Goal: Task Accomplishment & Management: Manage account settings

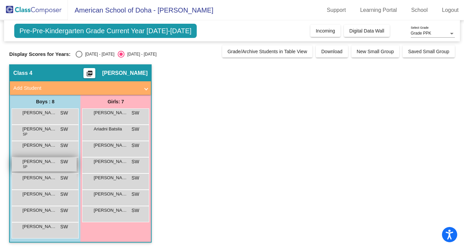
scroll to position [0, 0]
click at [37, 162] on span "[PERSON_NAME]" at bounding box center [39, 161] width 34 height 7
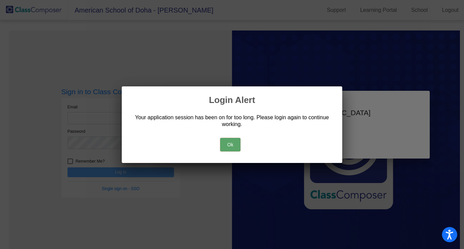
click at [233, 145] on button "Ok" at bounding box center [230, 145] width 20 height 14
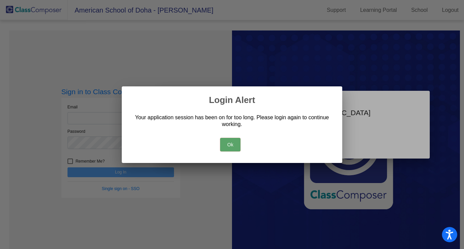
click at [233, 145] on button "Ok" at bounding box center [230, 145] width 20 height 14
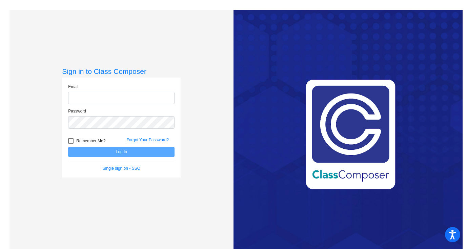
click at [87, 96] on input "email" at bounding box center [121, 98] width 106 height 13
type input "susanne.wolstenholme@asd.edu.qa"
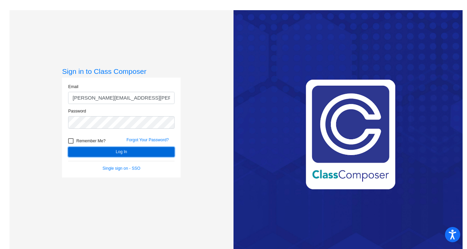
click at [98, 152] on button "Log In" at bounding box center [121, 152] width 106 height 10
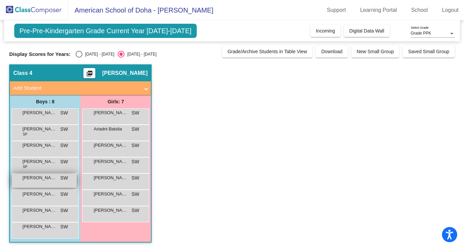
scroll to position [0, 0]
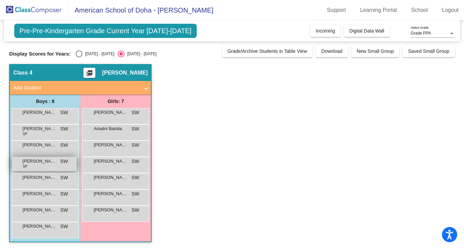
click at [42, 162] on span "[PERSON_NAME]" at bounding box center [39, 161] width 34 height 7
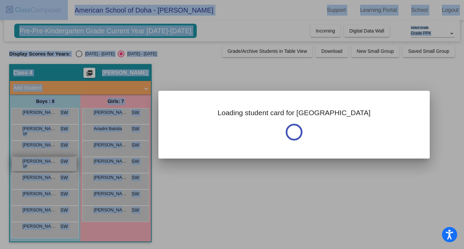
click at [42, 162] on div at bounding box center [232, 124] width 464 height 249
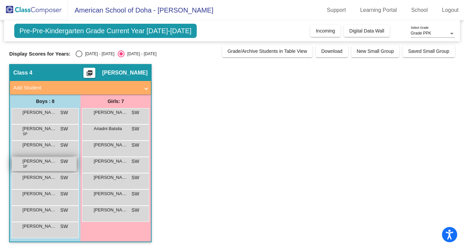
click at [42, 161] on span "[PERSON_NAME]" at bounding box center [39, 161] width 34 height 7
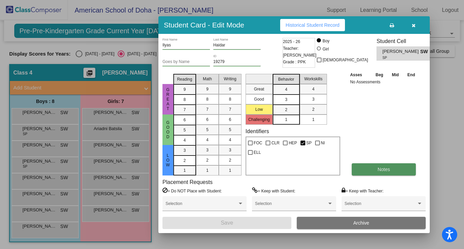
click at [377, 170] on span "Notes" at bounding box center [383, 169] width 13 height 5
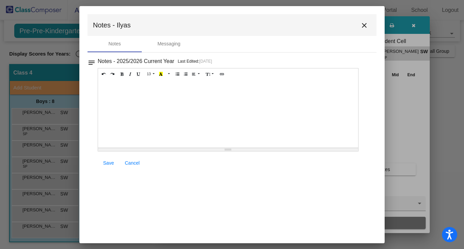
scroll to position [0, 0]
click at [365, 23] on mat-icon "close" at bounding box center [364, 25] width 8 height 8
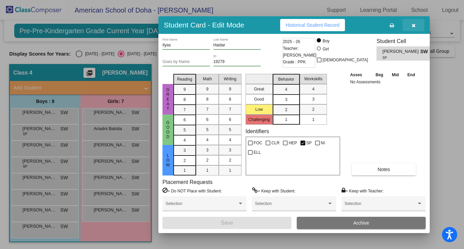
click at [413, 24] on icon "button" at bounding box center [414, 25] width 4 height 5
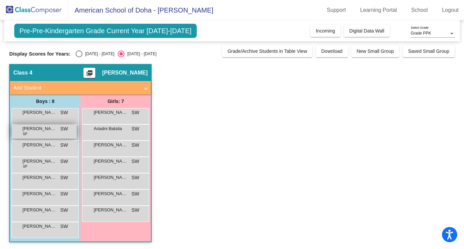
click at [39, 132] on div "Hendrik Hayes SP SW lock do_not_disturb_alt" at bounding box center [44, 132] width 65 height 14
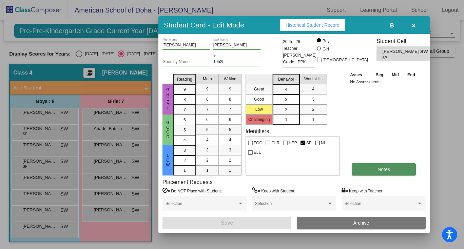
click at [380, 170] on span "Notes" at bounding box center [383, 169] width 13 height 5
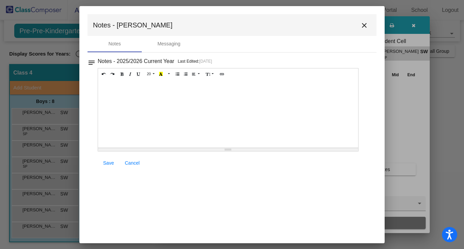
click at [365, 26] on mat-icon "close" at bounding box center [364, 25] width 8 height 8
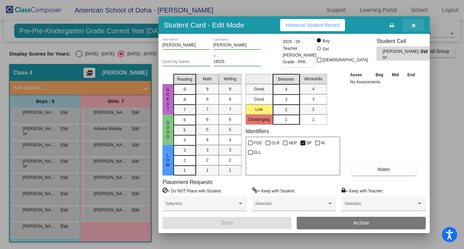
click at [413, 26] on icon "button" at bounding box center [414, 25] width 4 height 5
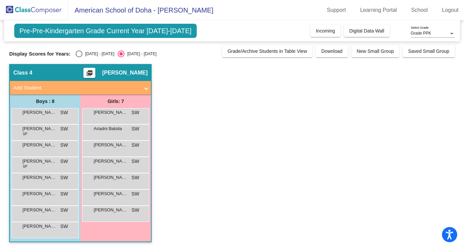
click at [78, 54] on div "Select an option" at bounding box center [79, 54] width 7 height 7
click at [79, 57] on input "[DATE] - [DATE]" at bounding box center [79, 57] width 0 height 0
radio input "true"
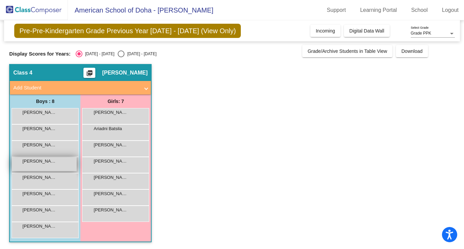
click at [42, 163] on span "[PERSON_NAME]" at bounding box center [39, 161] width 34 height 7
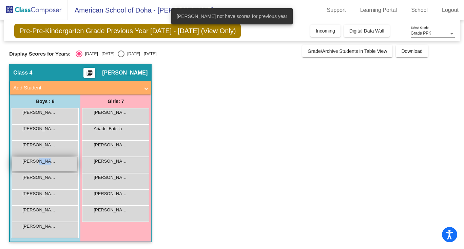
click at [42, 163] on span "[PERSON_NAME]" at bounding box center [39, 161] width 34 height 7
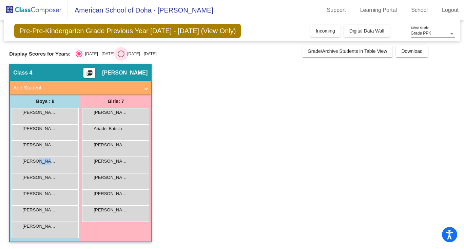
click at [118, 52] on div "Select an option" at bounding box center [121, 54] width 7 height 7
click at [121, 57] on input "[DATE] - [DATE]" at bounding box center [121, 57] width 0 height 0
radio input "true"
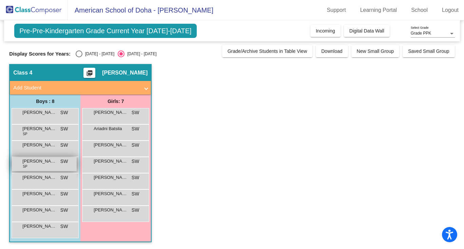
click at [31, 166] on div "Ilyas Haidar SP SW lock do_not_disturb_alt" at bounding box center [44, 164] width 65 height 14
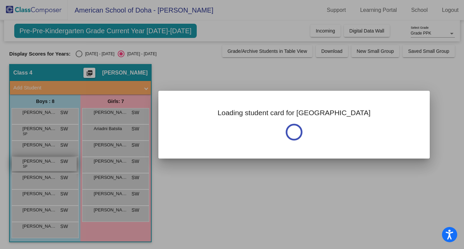
click at [31, 166] on div at bounding box center [232, 124] width 464 height 249
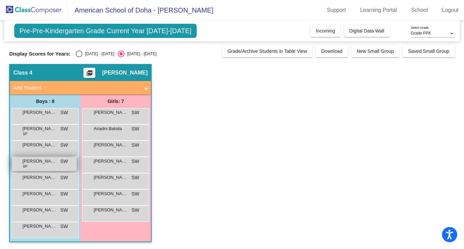
click at [31, 166] on div "Ilyas Haidar SP SW lock do_not_disturb_alt" at bounding box center [44, 164] width 65 height 14
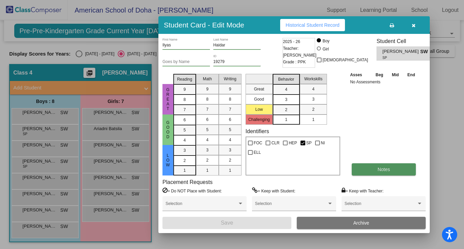
click at [382, 170] on span "Notes" at bounding box center [383, 169] width 13 height 5
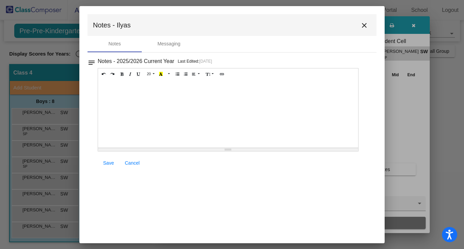
click at [363, 25] on mat-icon "close" at bounding box center [364, 25] width 8 height 8
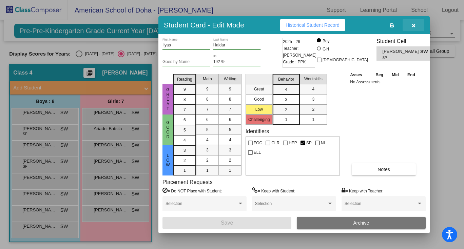
click at [413, 25] on icon "button" at bounding box center [414, 25] width 4 height 5
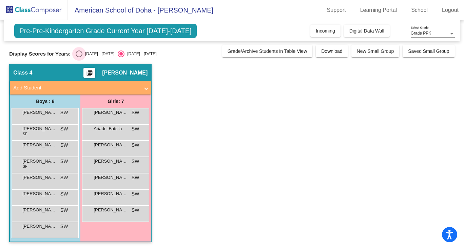
click at [80, 52] on div "Select an option" at bounding box center [79, 54] width 7 height 7
click at [79, 57] on input "[DATE] - [DATE]" at bounding box center [79, 57] width 0 height 0
radio input "true"
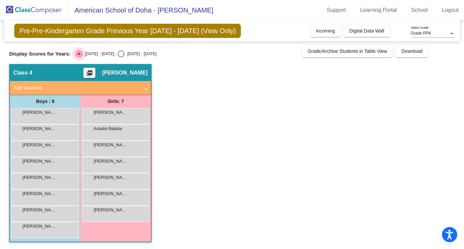
click at [79, 54] on div "Select an option" at bounding box center [78, 53] width 3 height 3
click at [79, 57] on input "[DATE] - [DATE]" at bounding box center [79, 57] width 0 height 0
click at [44, 163] on span "[PERSON_NAME]" at bounding box center [39, 161] width 34 height 7
click at [118, 54] on div "Select an option" at bounding box center [121, 54] width 7 height 7
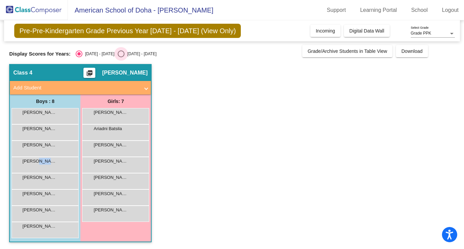
click at [121, 57] on input "[DATE] - [DATE]" at bounding box center [121, 57] width 0 height 0
radio input "true"
